Goal: Task Accomplishment & Management: Use online tool/utility

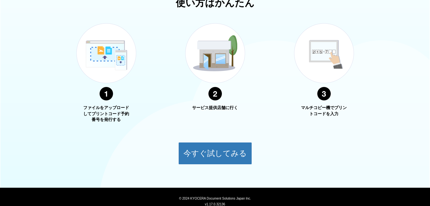
scroll to position [233, 0]
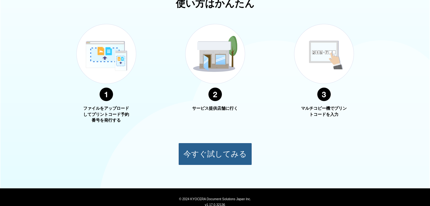
click at [204, 150] on button "今すぐ試してみる" at bounding box center [215, 154] width 74 height 22
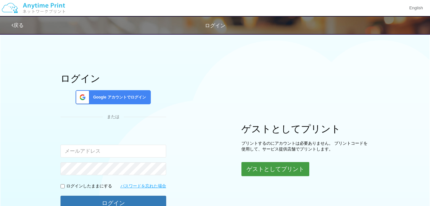
click at [253, 167] on button "ゲストとしてプリント" at bounding box center [276, 169] width 68 height 14
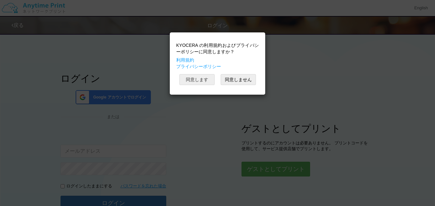
click at [199, 79] on button "同意します" at bounding box center [196, 79] width 35 height 11
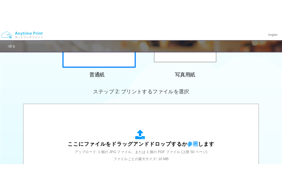
scroll to position [131, 0]
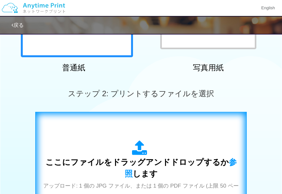
click at [203, 160] on span "ここにファイルをドラッグアンドドロップするか 参照 します" at bounding box center [140, 168] width 191 height 21
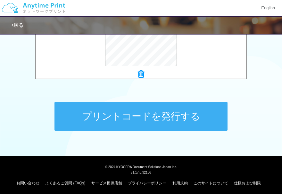
scroll to position [293, 0]
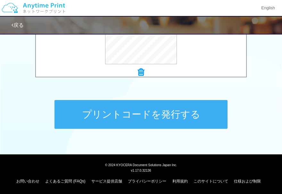
click at [140, 115] on button "プリントコードを発行する" at bounding box center [140, 114] width 173 height 29
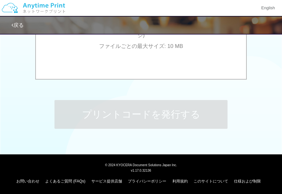
scroll to position [0, 0]
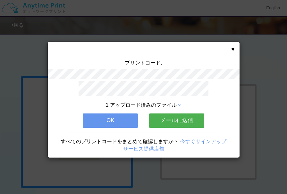
click at [178, 116] on button "メールに送信" at bounding box center [176, 121] width 55 height 14
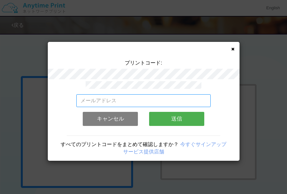
click at [121, 100] on input "email" at bounding box center [143, 101] width 134 height 13
type input "[EMAIL_ADDRESS][DOMAIN_NAME]"
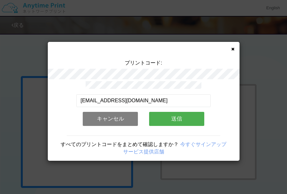
click at [167, 116] on button "送信" at bounding box center [176, 119] width 55 height 14
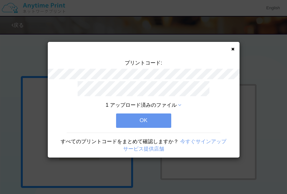
click at [145, 119] on button "OK" at bounding box center [143, 121] width 55 height 14
